Goal: Use online tool/utility: Utilize a website feature to perform a specific function

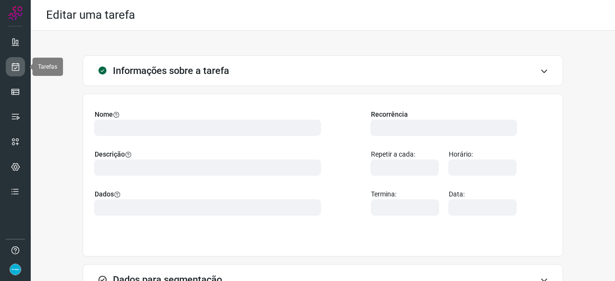
click at [15, 66] on icon at bounding box center [16, 67] width 10 height 10
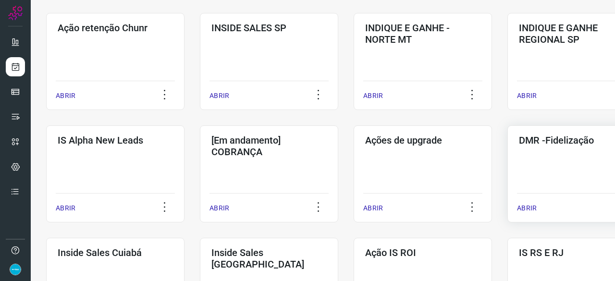
click at [526, 207] on p "ABRIR" at bounding box center [527, 208] width 20 height 10
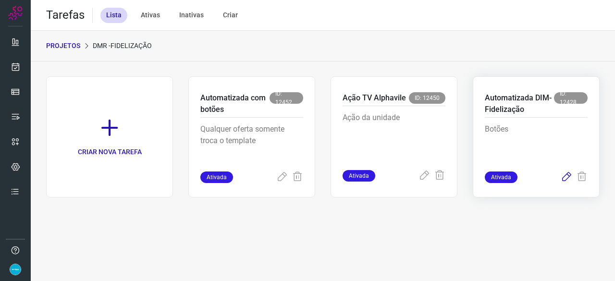
click at [564, 177] on icon at bounding box center [567, 178] width 12 height 12
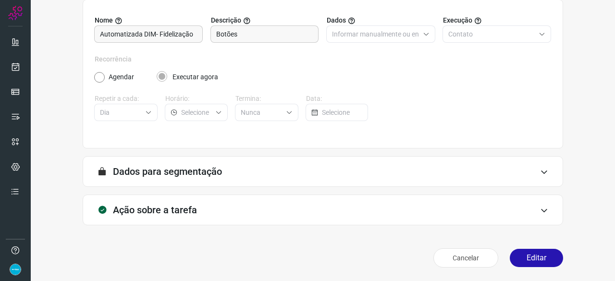
scroll to position [94, 0]
click at [543, 255] on button "Editar" at bounding box center [536, 258] width 53 height 18
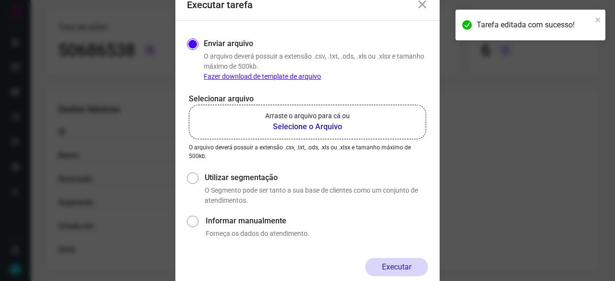
click at [320, 125] on b "Selecione o Arquivo" at bounding box center [307, 127] width 85 height 12
click at [0, 0] on input "Arraste o arquivo para cá ou Selecione o Arquivo" at bounding box center [0, 0] width 0 height 0
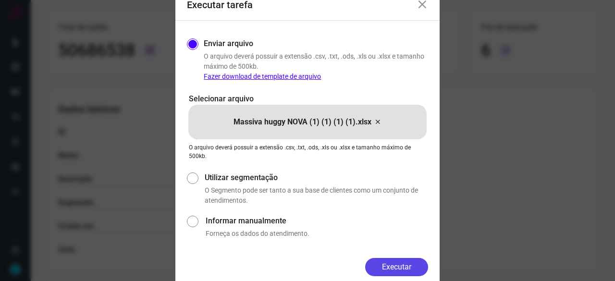
click at [398, 265] on button "Executar" at bounding box center [396, 267] width 63 height 18
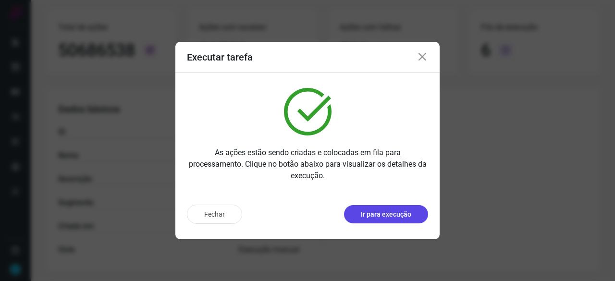
click at [387, 217] on p "Ir para execução" at bounding box center [386, 214] width 50 height 10
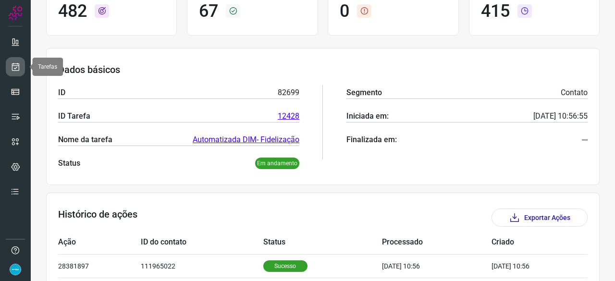
click at [18, 68] on icon at bounding box center [16, 67] width 10 height 10
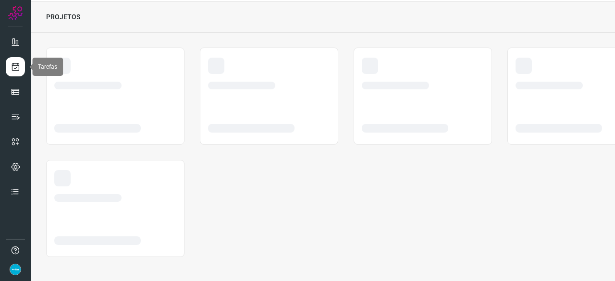
scroll to position [29, 0]
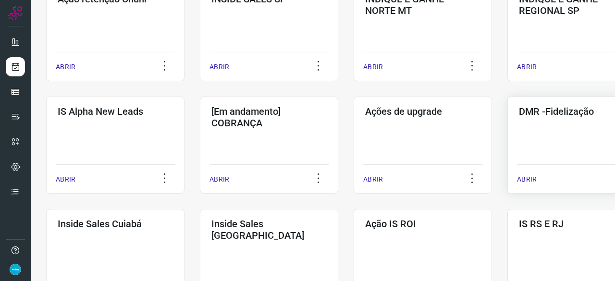
click at [529, 180] on p "ABRIR" at bounding box center [527, 179] width 20 height 10
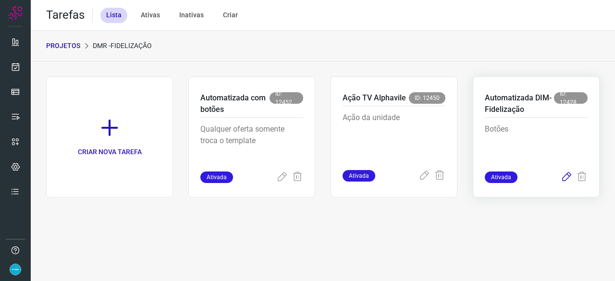
click at [566, 179] on icon at bounding box center [567, 178] width 12 height 12
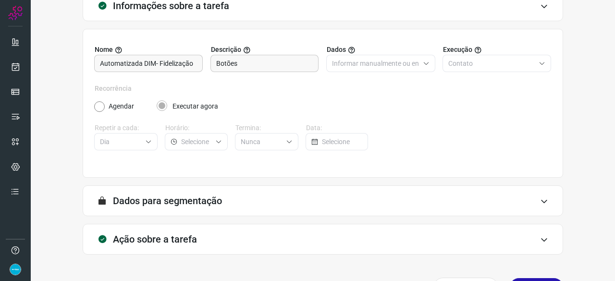
scroll to position [94, 0]
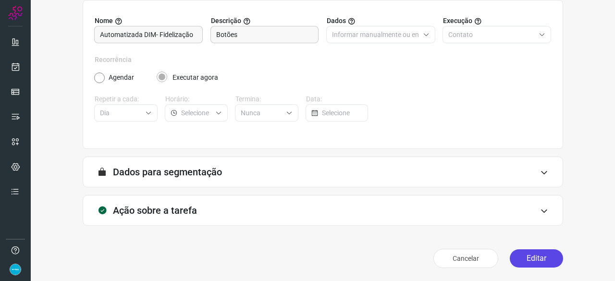
click at [528, 256] on button "Editar" at bounding box center [536, 258] width 53 height 18
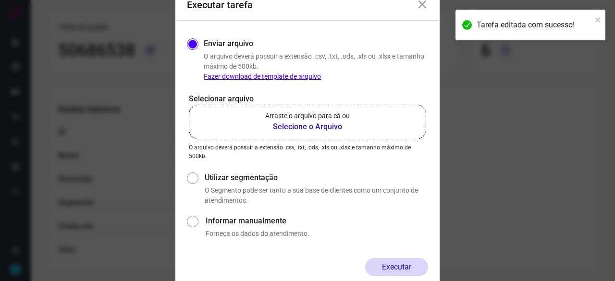
click at [289, 126] on b "Selecione o Arquivo" at bounding box center [307, 127] width 85 height 12
click at [0, 0] on input "Arraste o arquivo para cá ou Selecione o Arquivo" at bounding box center [0, 0] width 0 height 0
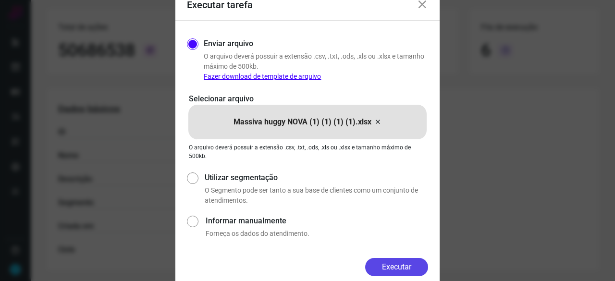
click at [427, 263] on button "Executar" at bounding box center [396, 267] width 63 height 18
